Goal: Find specific page/section: Find specific page/section

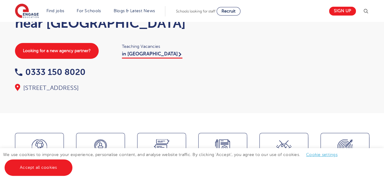
scroll to position [52, 0]
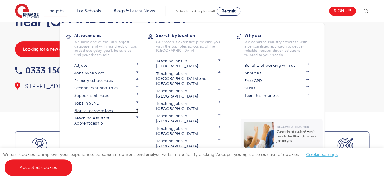
click at [115, 110] on link "Non-classroom jobs" at bounding box center [106, 111] width 64 height 5
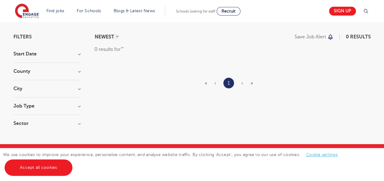
scroll to position [38, 0]
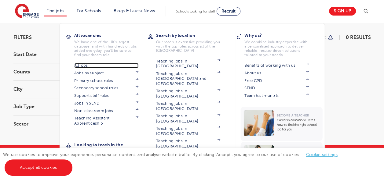
click at [100, 64] on link "All jobs" at bounding box center [106, 65] width 64 height 5
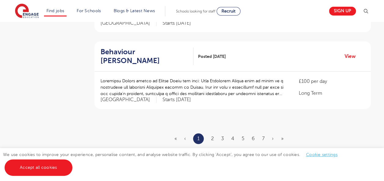
scroll to position [596, 0]
